Goal: Transaction & Acquisition: Purchase product/service

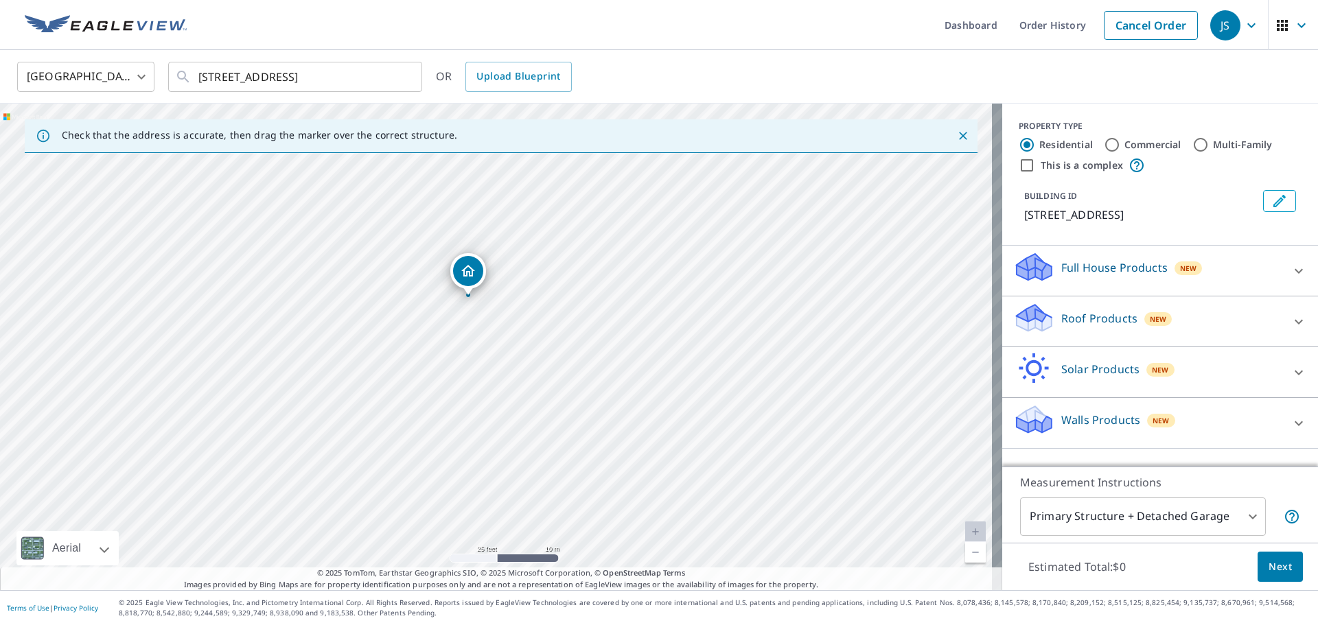
click at [1295, 320] on icon at bounding box center [1299, 321] width 8 height 5
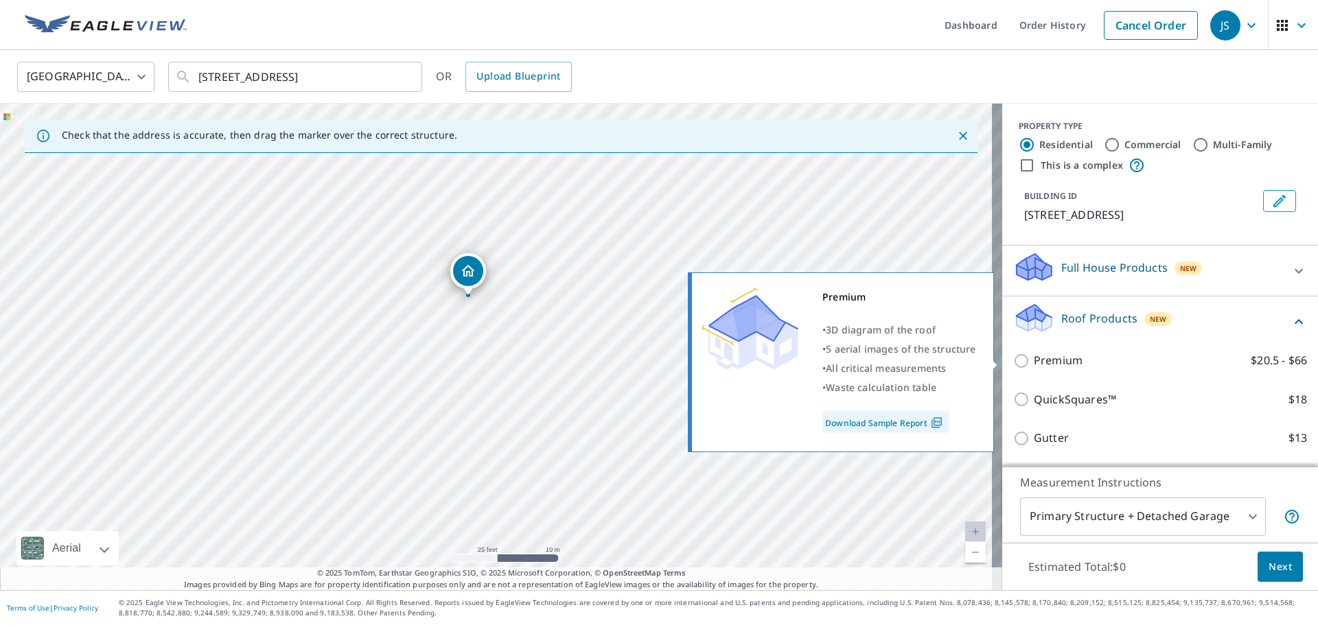
click at [1013, 356] on input "Premium $20.5 - $66" at bounding box center [1023, 361] width 21 height 16
checkbox input "true"
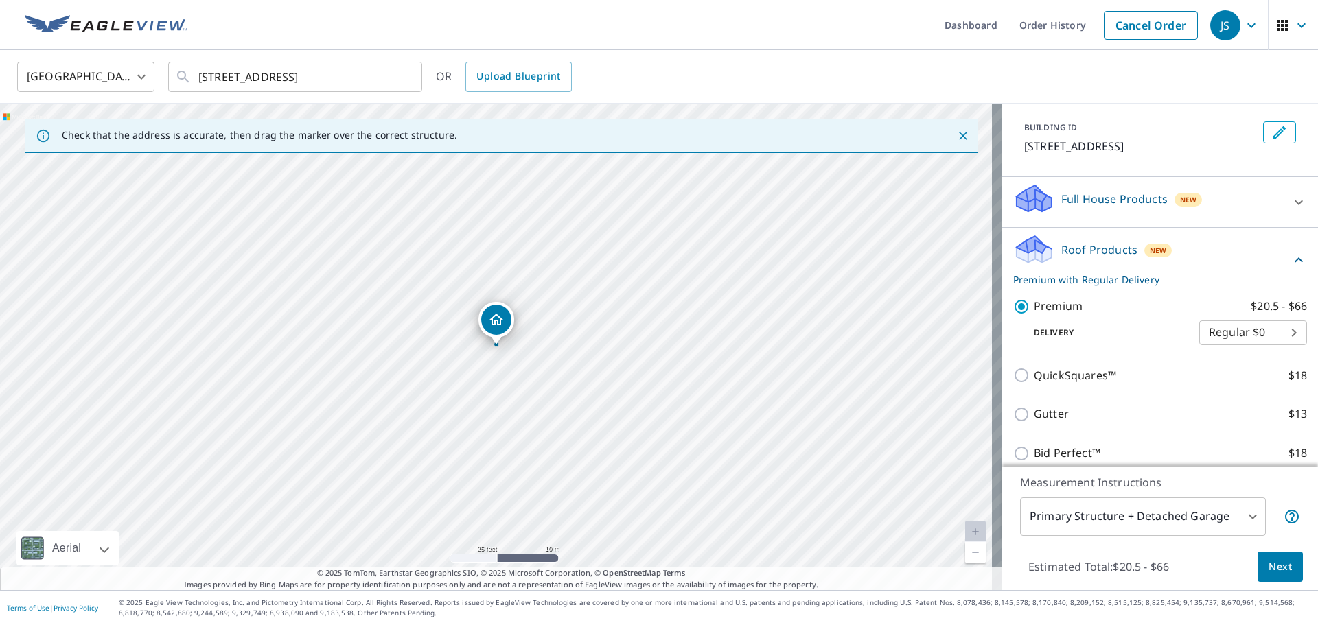
scroll to position [183, 0]
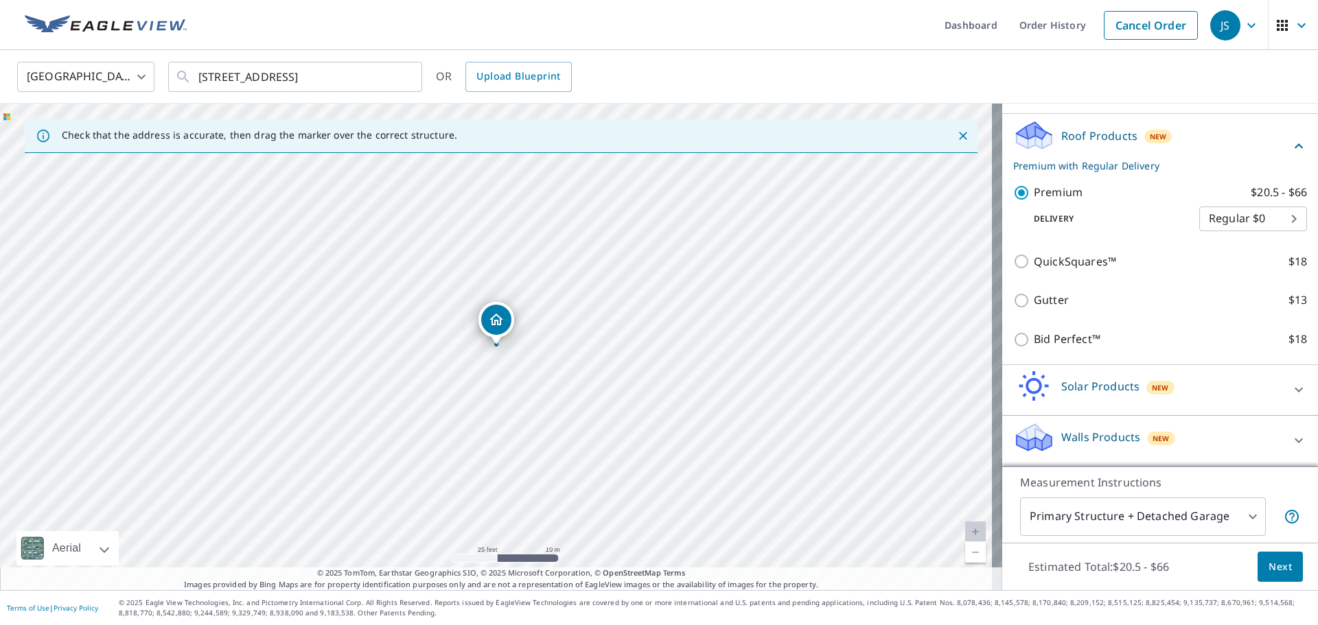
click at [1271, 571] on span "Next" at bounding box center [1280, 567] width 23 height 17
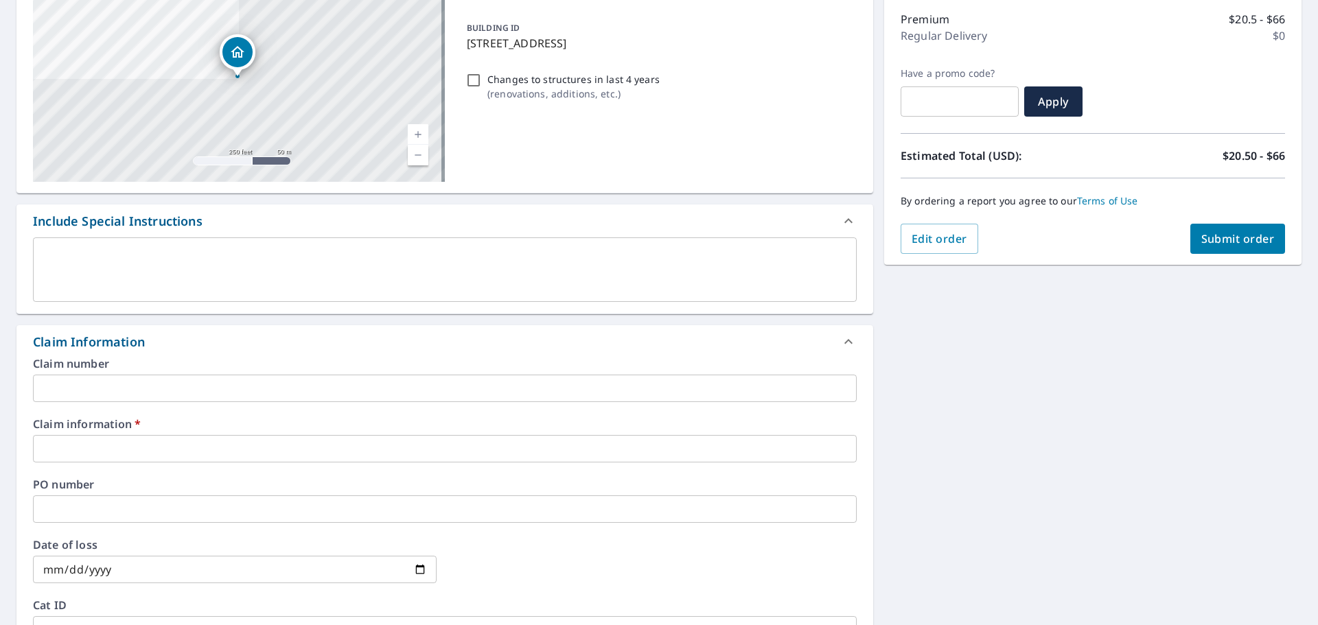
scroll to position [343, 0]
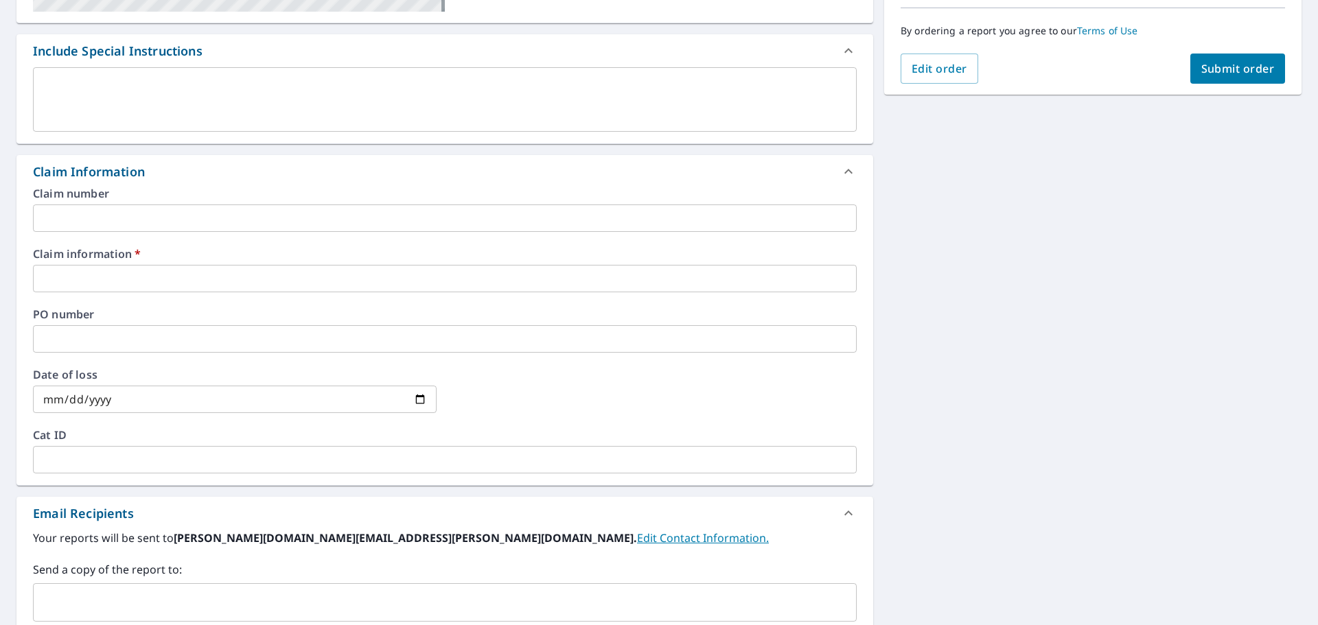
click at [80, 284] on input "text" at bounding box center [445, 278] width 824 height 27
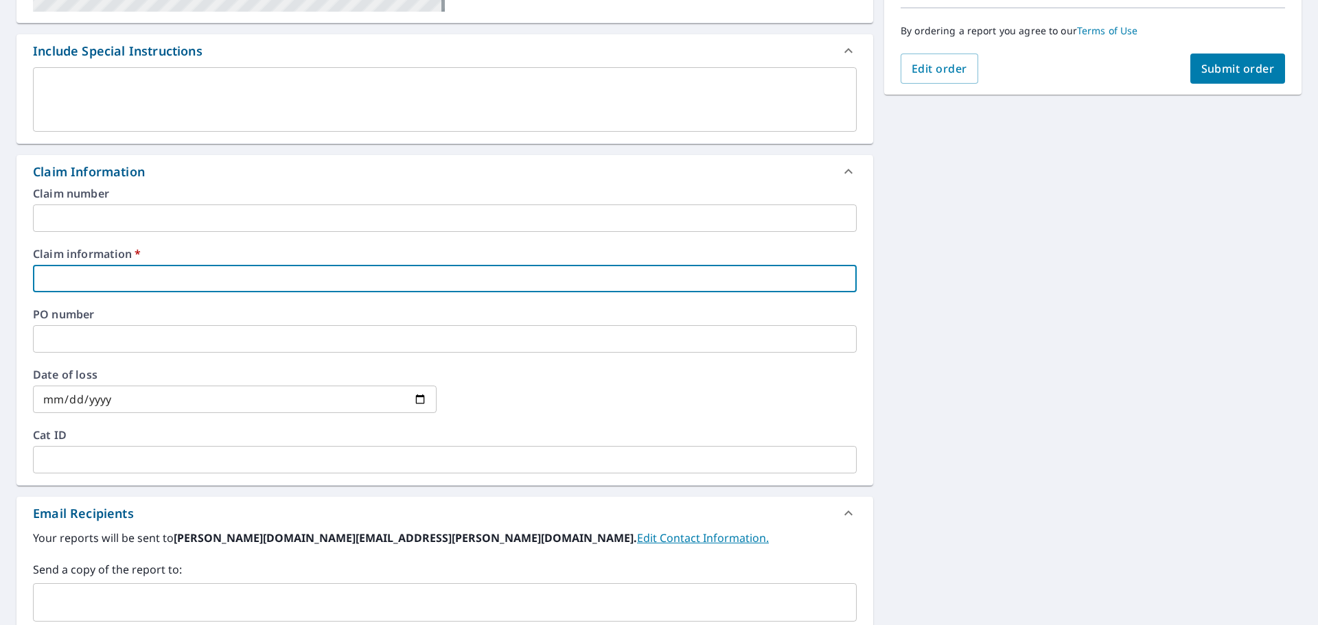
type input "429882"
checkbox input "true"
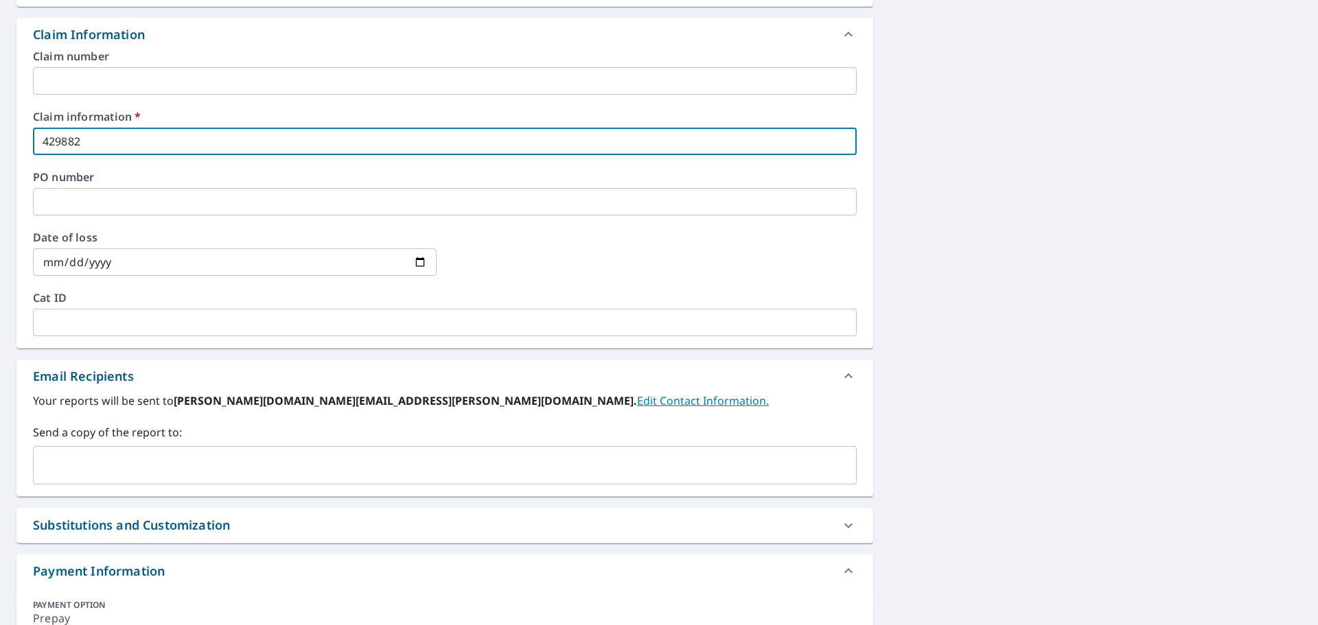
click at [85, 459] on input "text" at bounding box center [434, 465] width 791 height 26
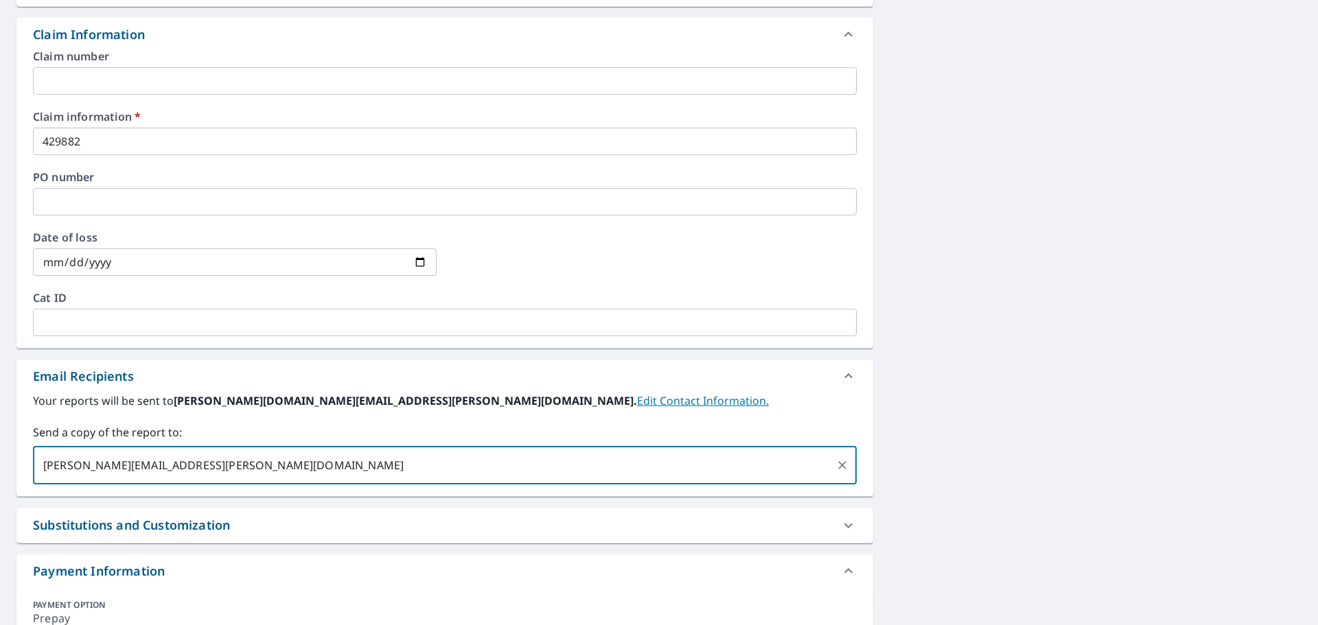
type input "[PERSON_NAME][EMAIL_ADDRESS][PERSON_NAME][DOMAIN_NAME]"
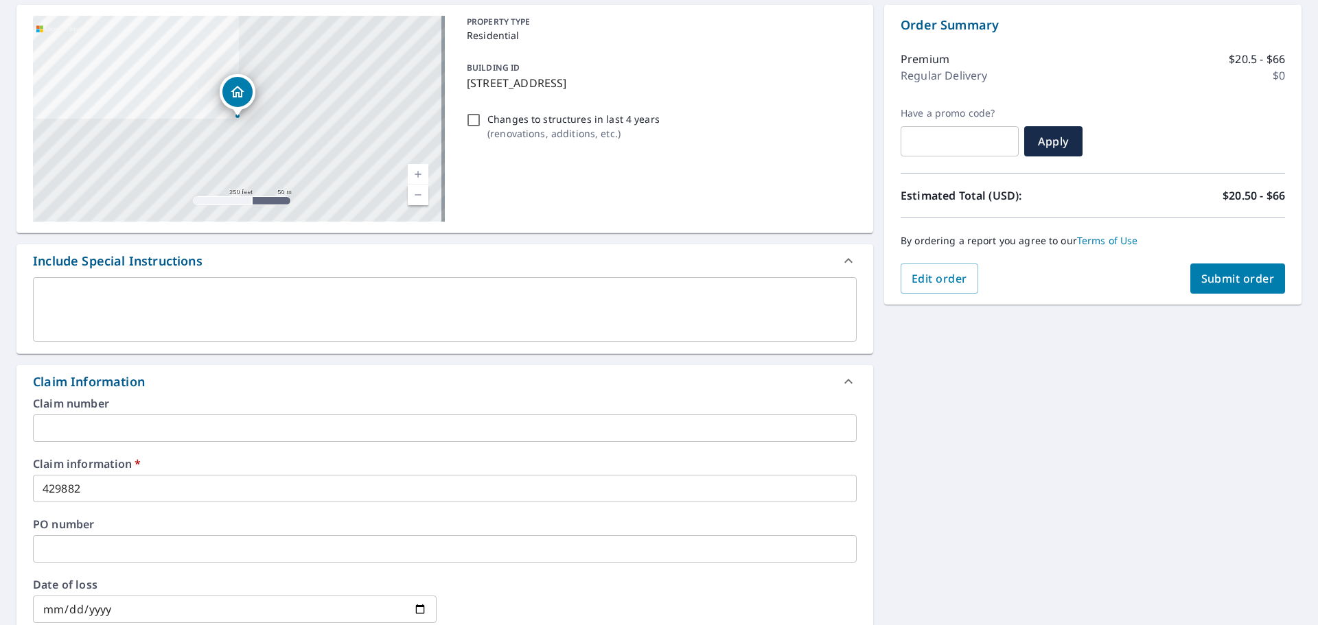
scroll to position [0, 0]
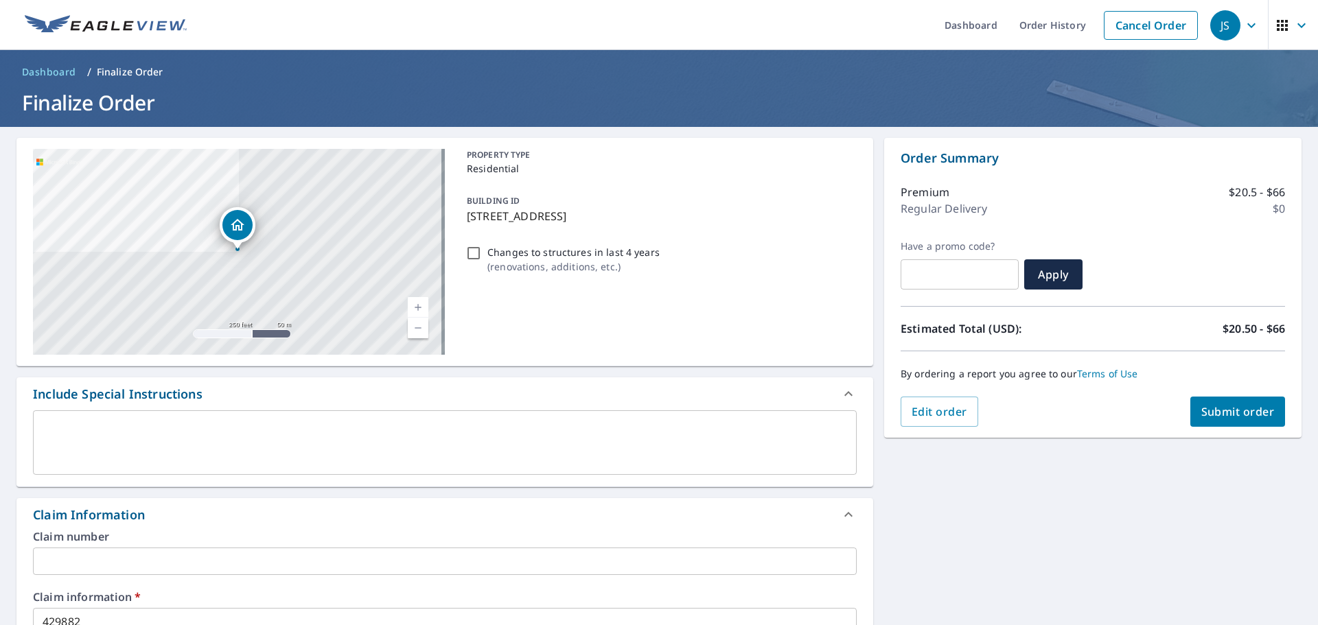
click at [1204, 416] on span "Submit order" at bounding box center [1237, 411] width 73 height 15
checkbox input "true"
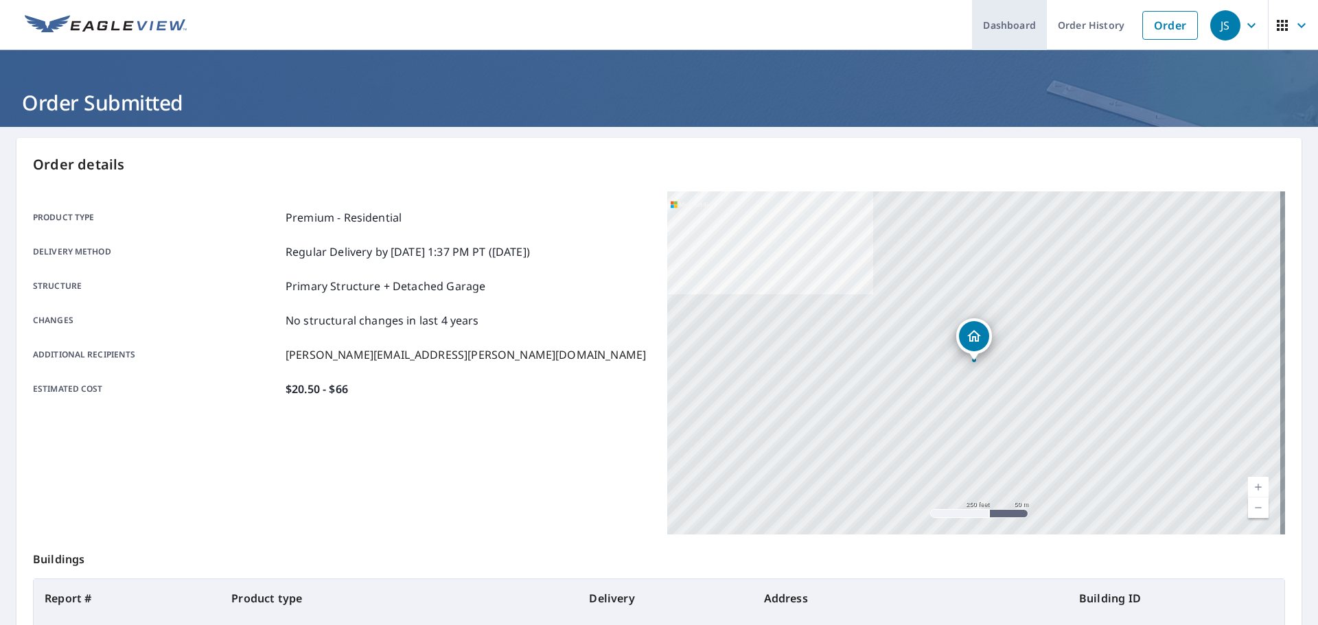
click at [1019, 26] on link "Dashboard" at bounding box center [1009, 25] width 75 height 50
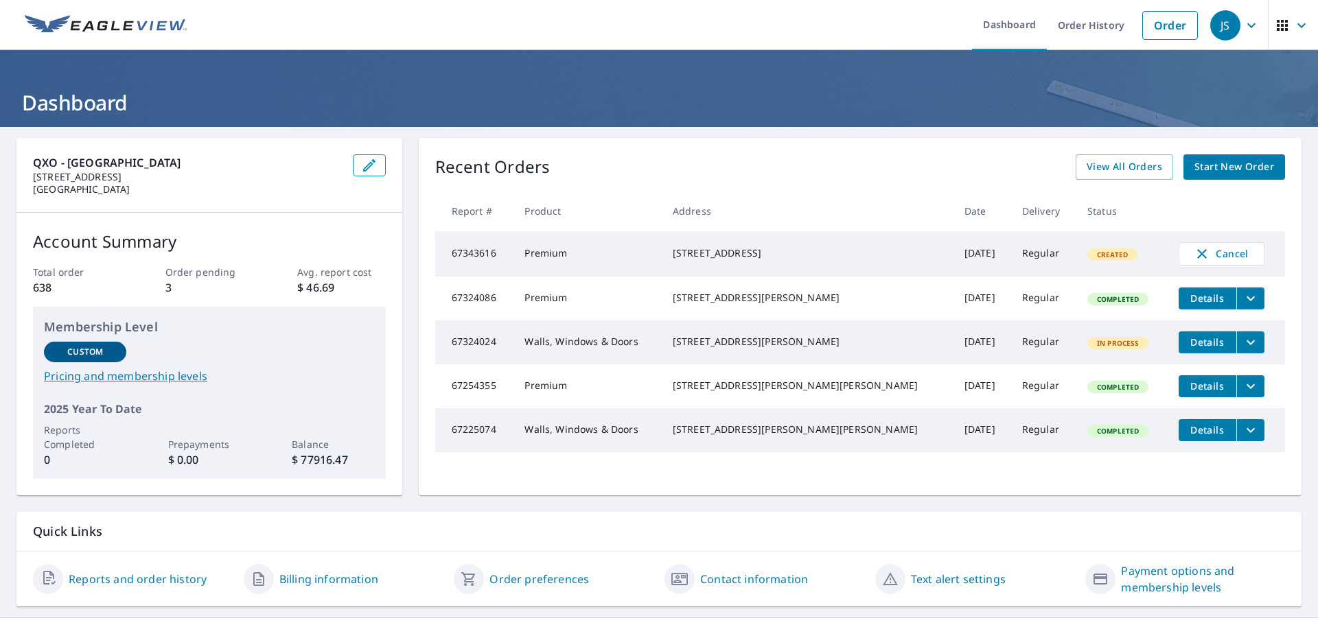
click at [1179, 305] on button "Details" at bounding box center [1208, 299] width 58 height 22
click at [1242, 343] on icon "filesDropdownBtn-67324024" at bounding box center [1250, 342] width 16 height 16
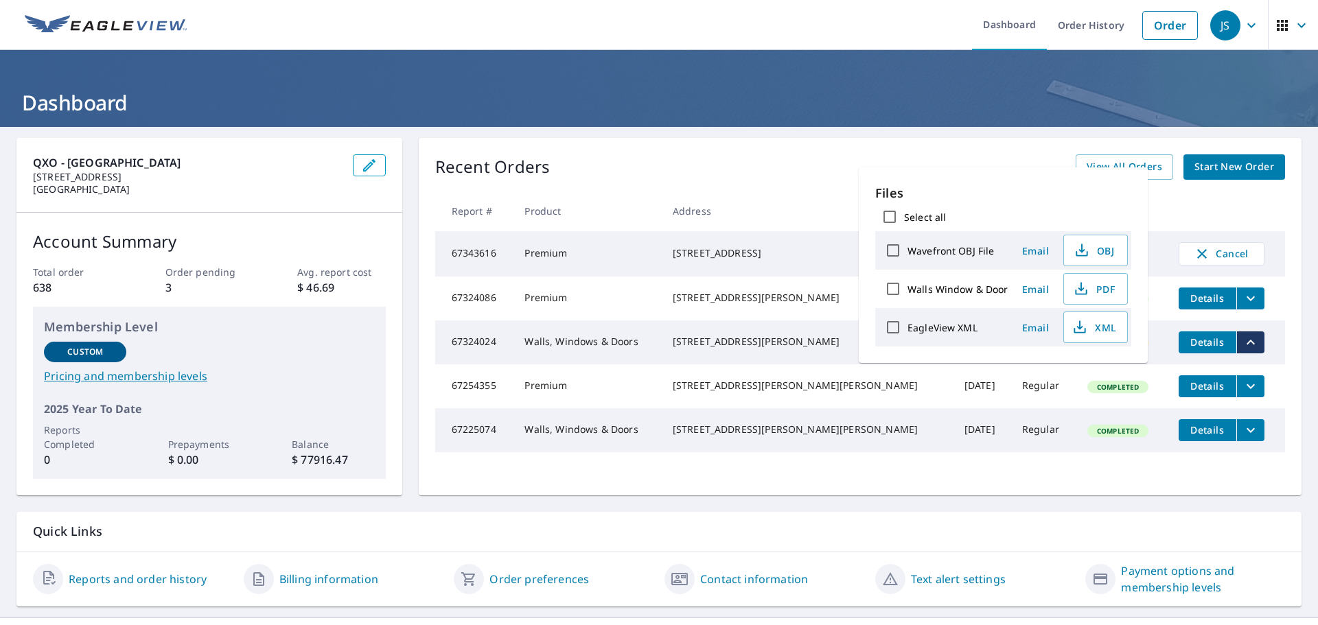
click at [1236, 343] on button "filesDropdownBtn-67324024" at bounding box center [1250, 343] width 28 height 22
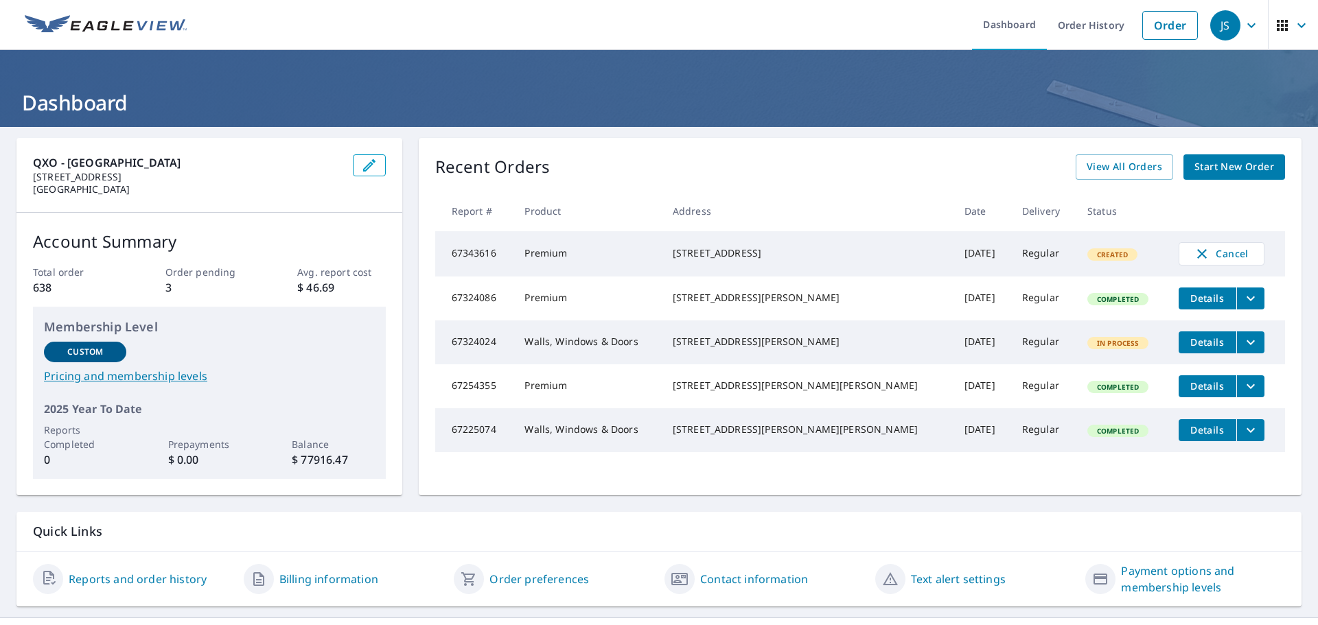
click at [1187, 349] on span "Details" at bounding box center [1207, 342] width 41 height 13
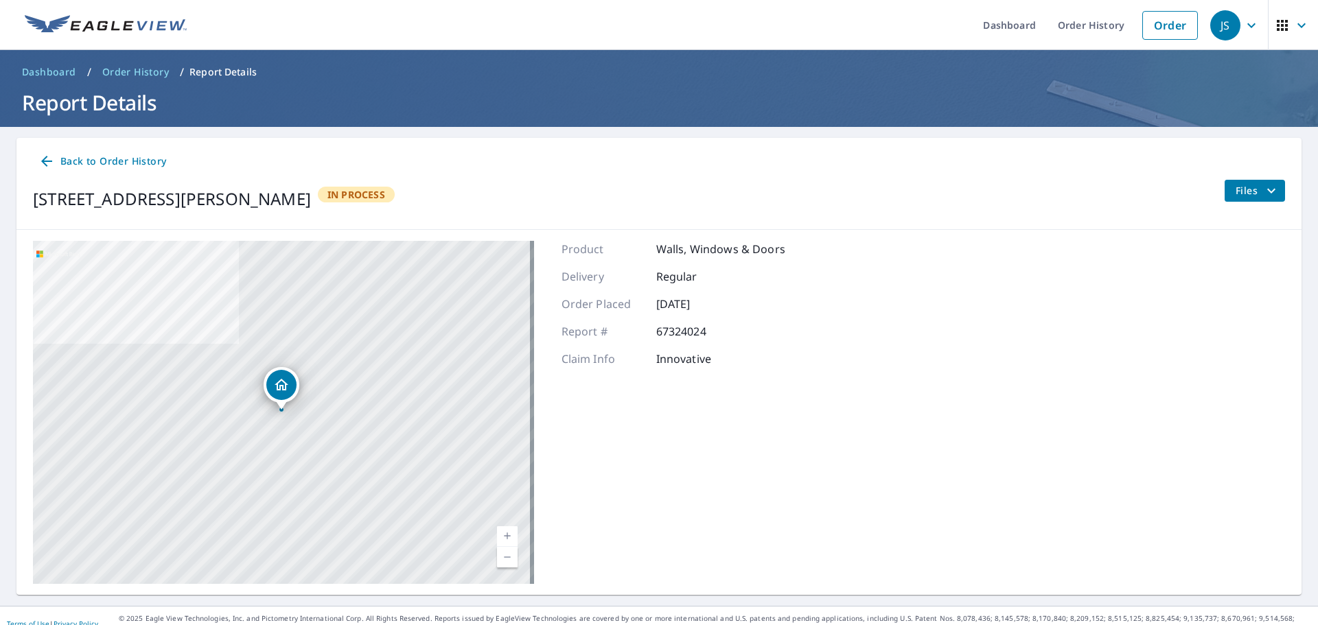
scroll to position [16, 0]
